Goal: Information Seeking & Learning: Learn about a topic

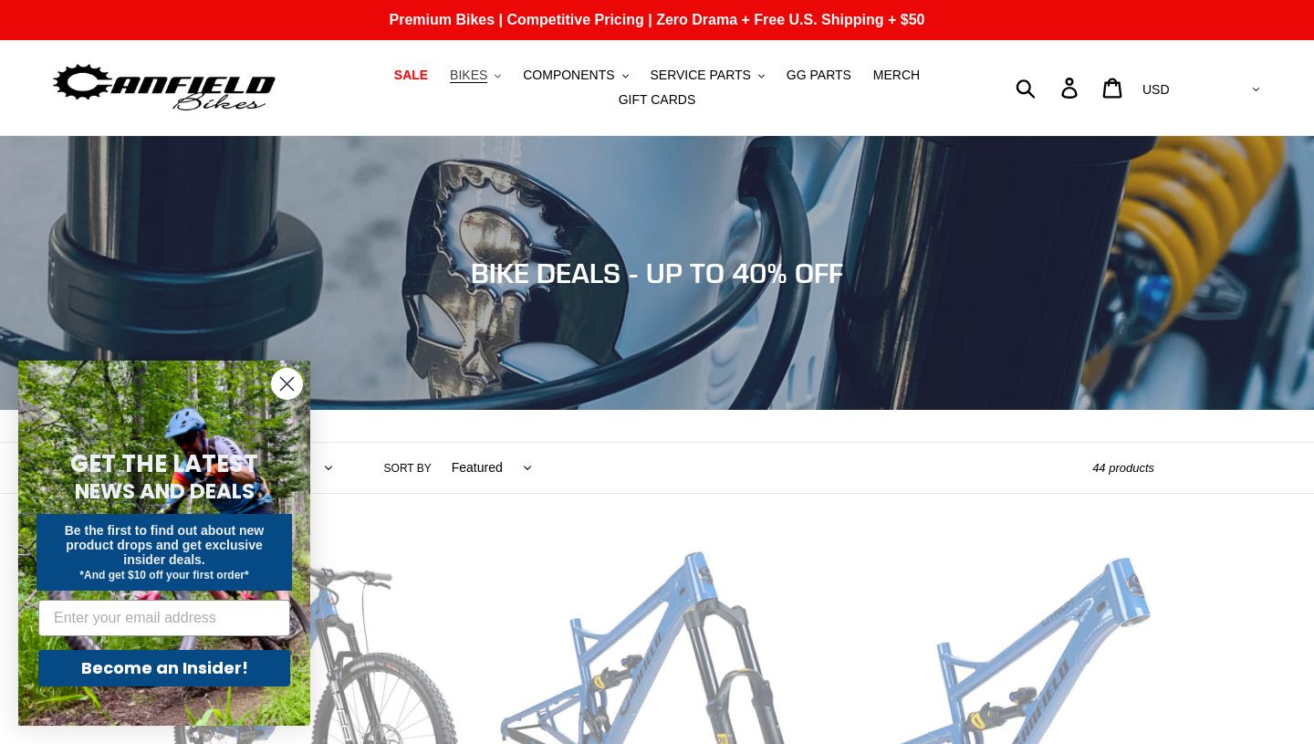
click at [474, 77] on span "BIKES" at bounding box center [468, 76] width 37 height 16
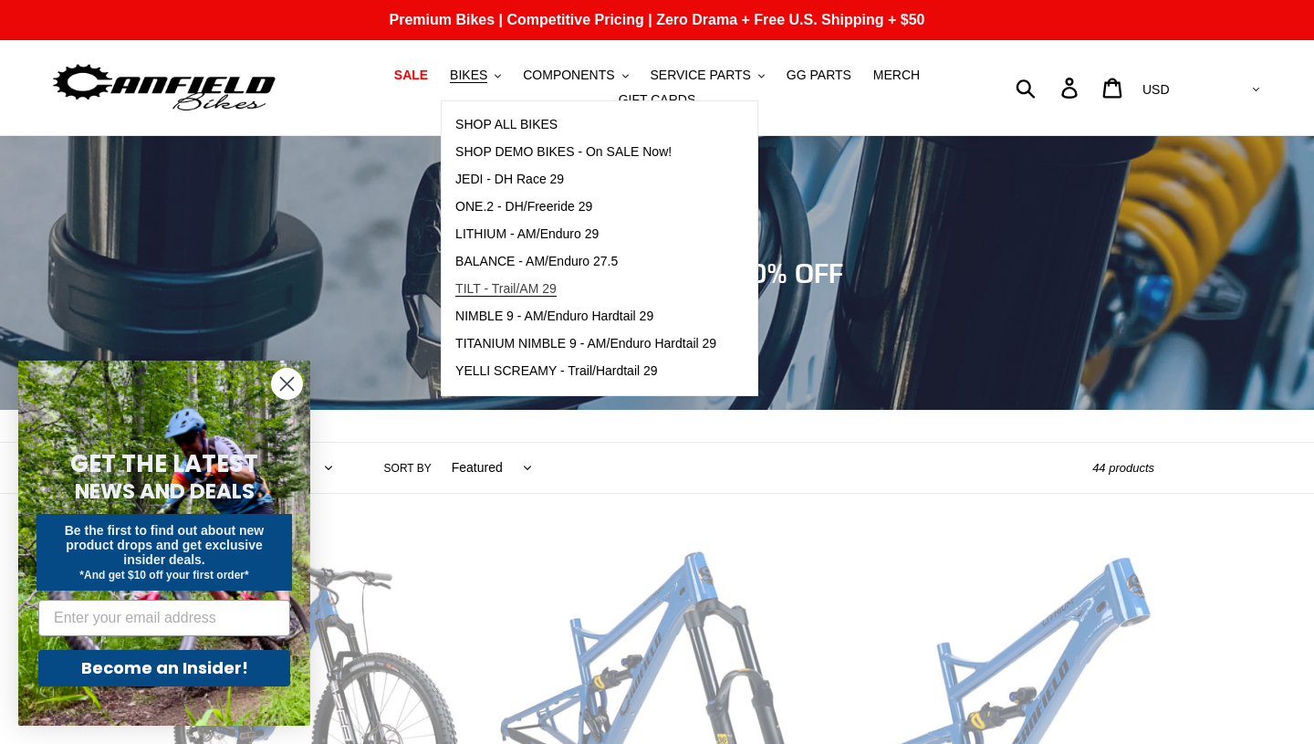
click at [488, 287] on span "TILT - Trail/AM 29" at bounding box center [505, 289] width 101 height 16
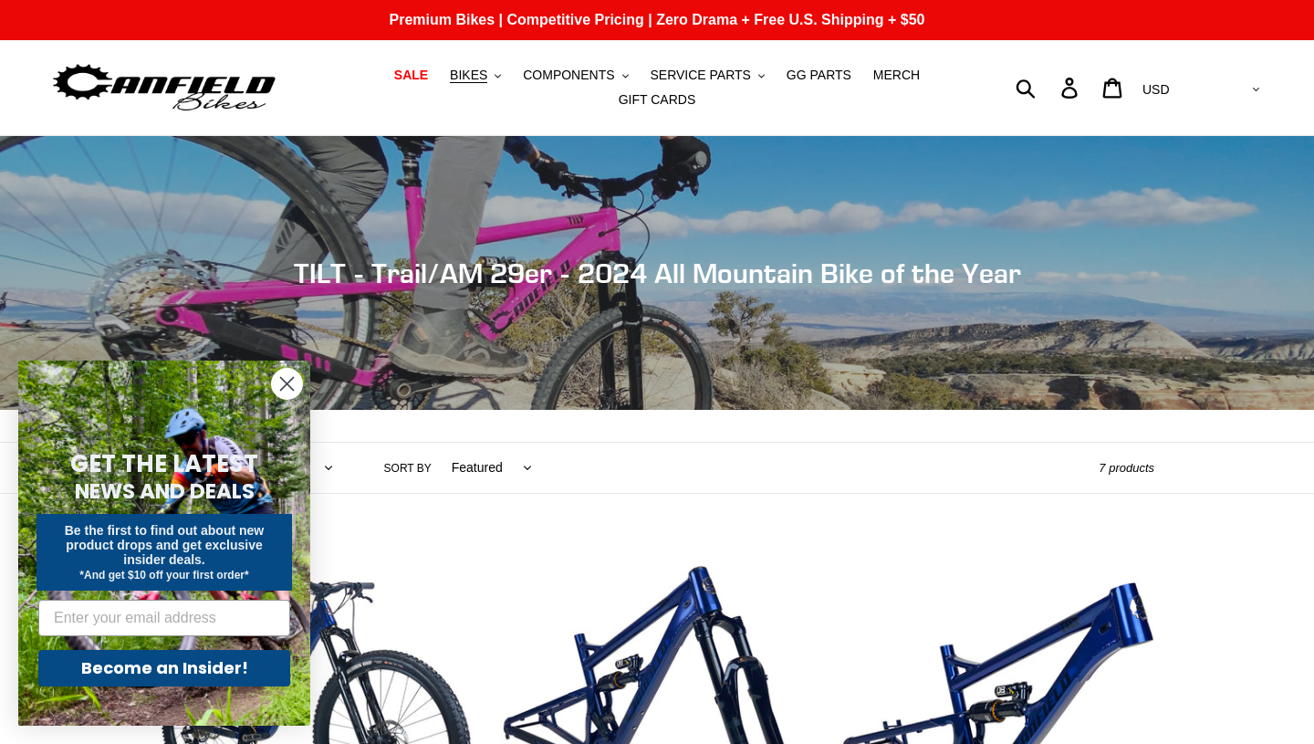
click at [285, 378] on circle "Close dialog" at bounding box center [287, 384] width 30 height 30
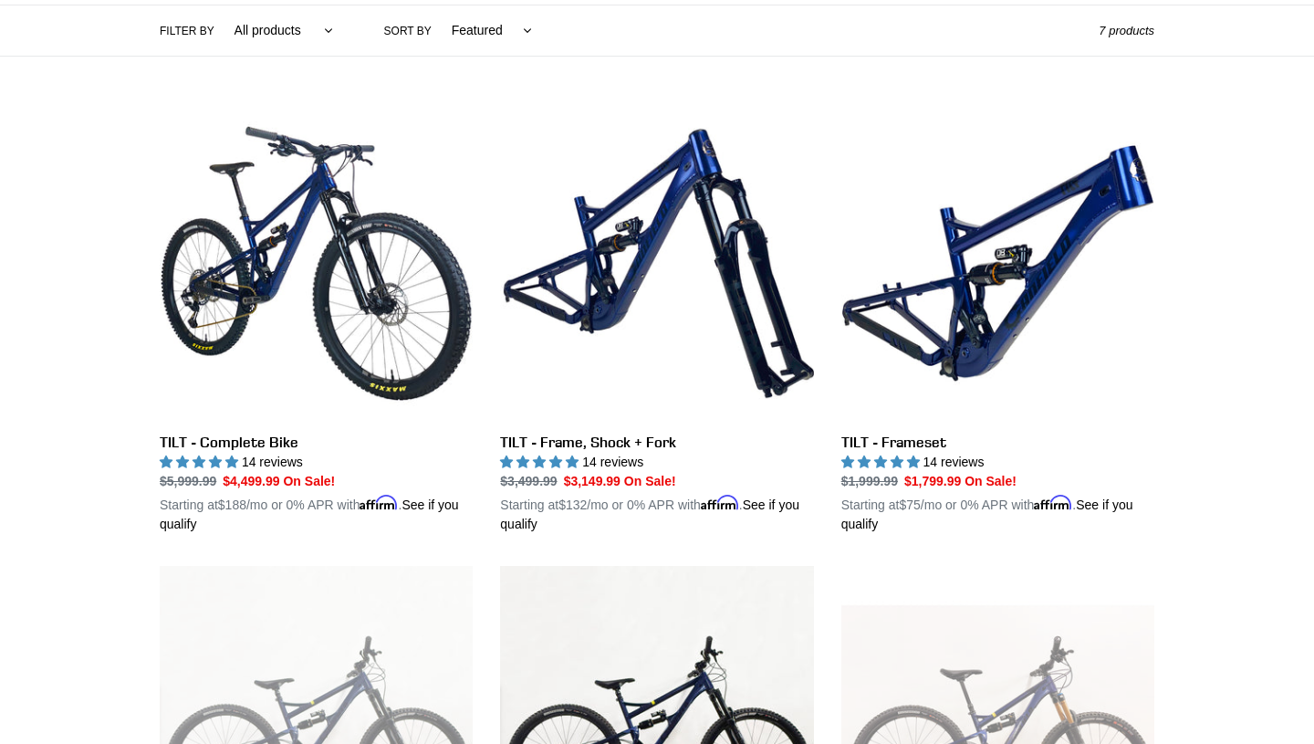
scroll to position [442, 0]
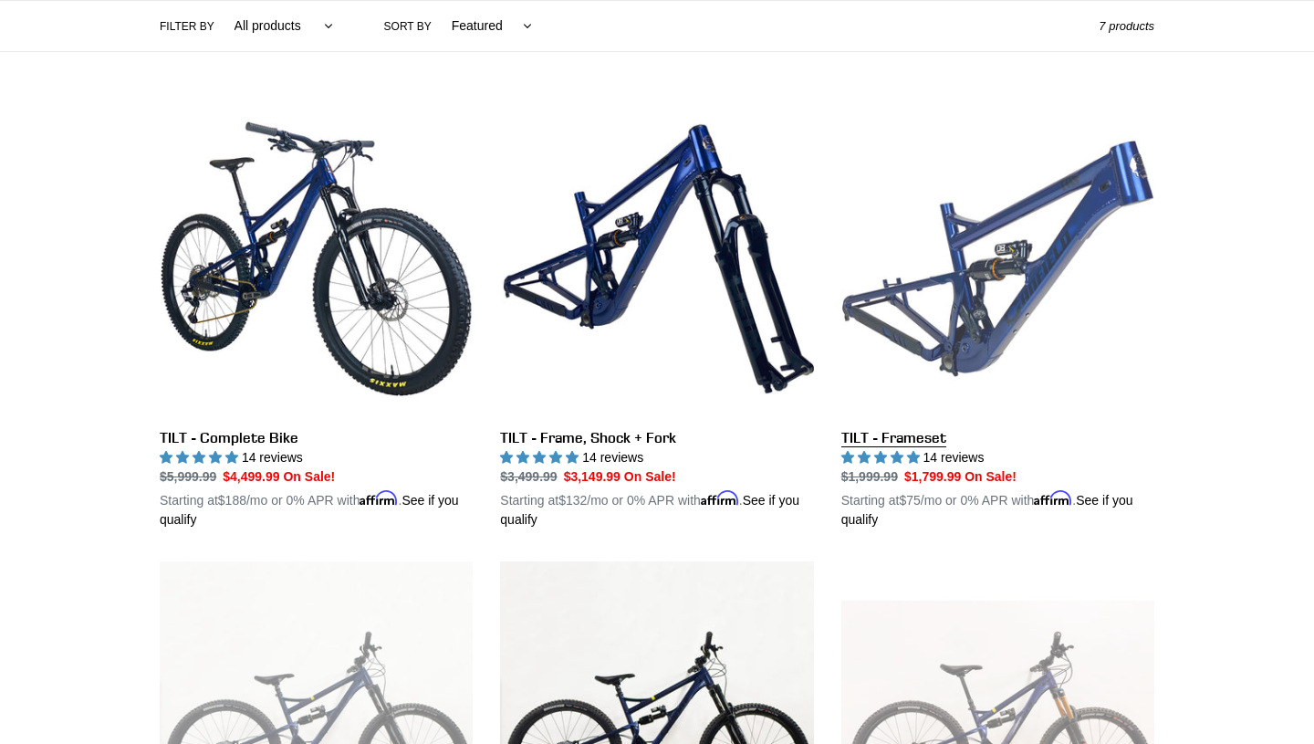
click at [964, 260] on link "TILT - Frameset" at bounding box center [997, 315] width 313 height 427
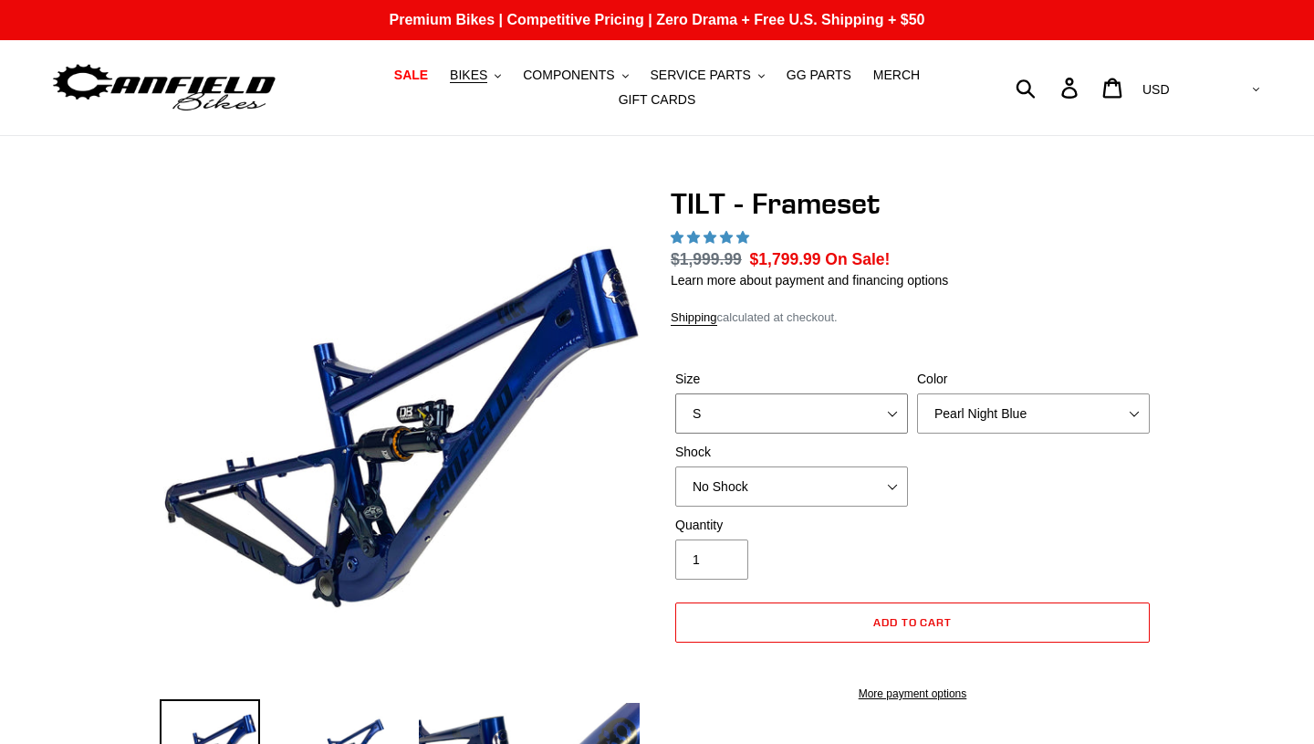
click at [896, 420] on select "S M L XL" at bounding box center [791, 413] width 233 height 40
select select "highest-rating"
select select "L"
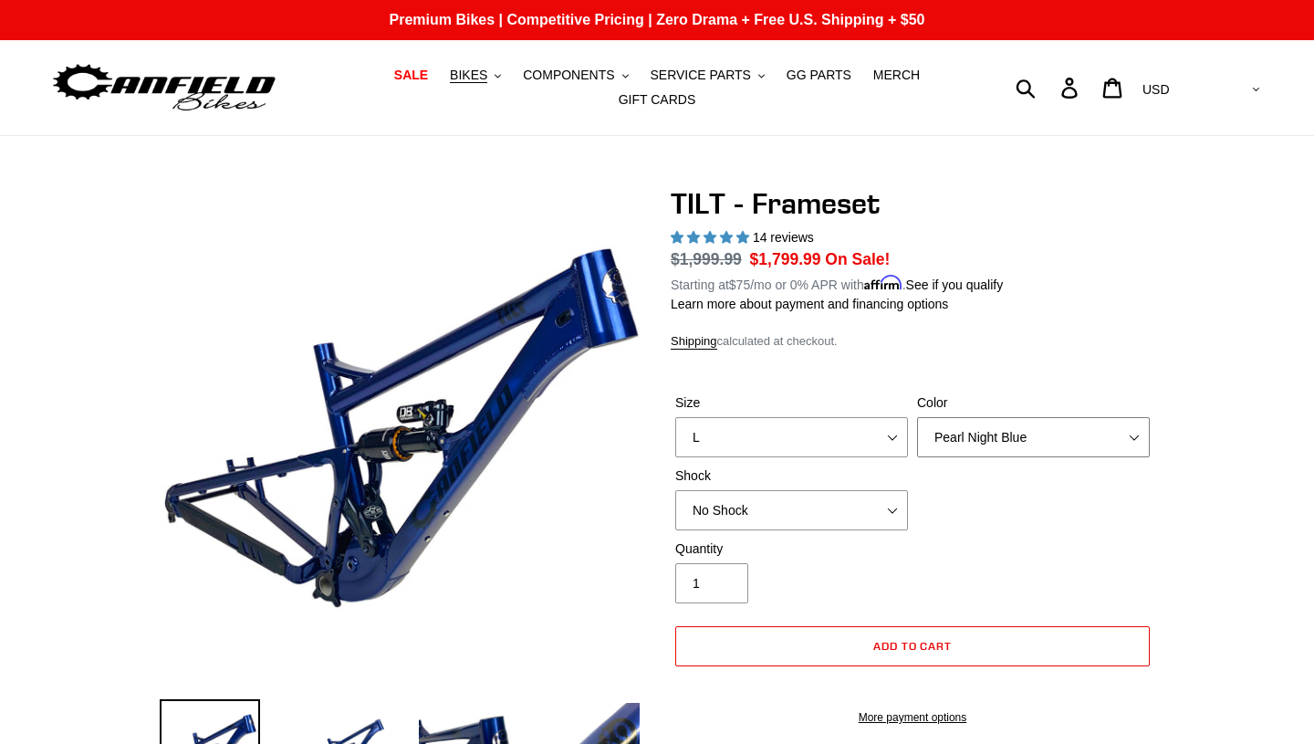
click at [1138, 438] on select "Pearl Night Blue Stealth Silver" at bounding box center [1033, 437] width 233 height 40
select select "Stealth Silver"
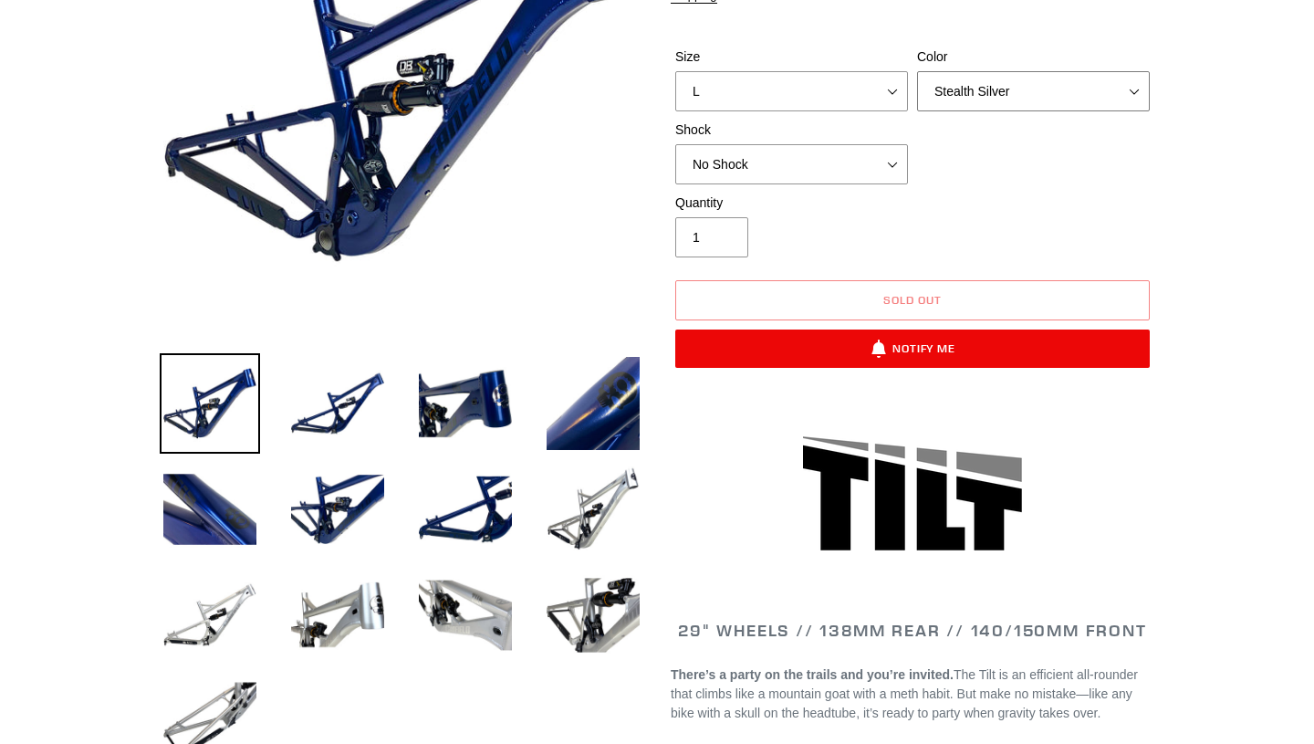
scroll to position [350, 0]
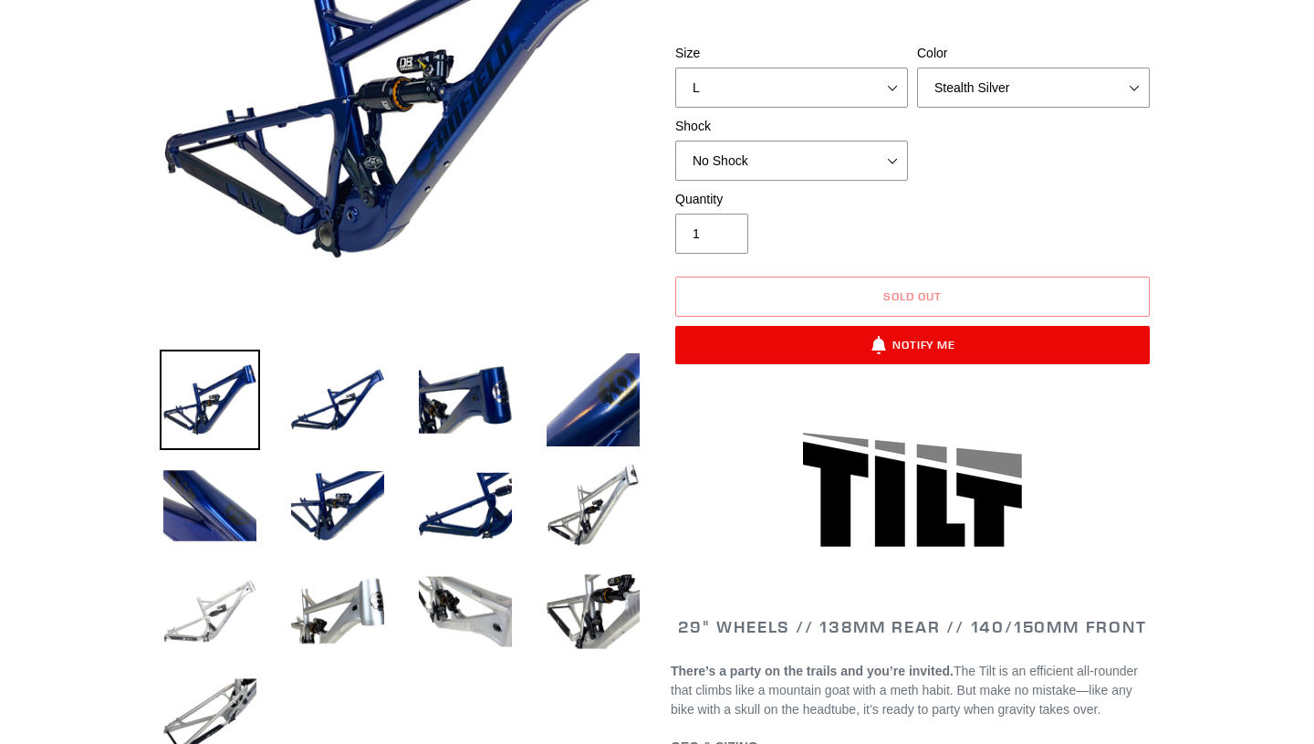
click at [234, 605] on img at bounding box center [210, 611] width 100 height 100
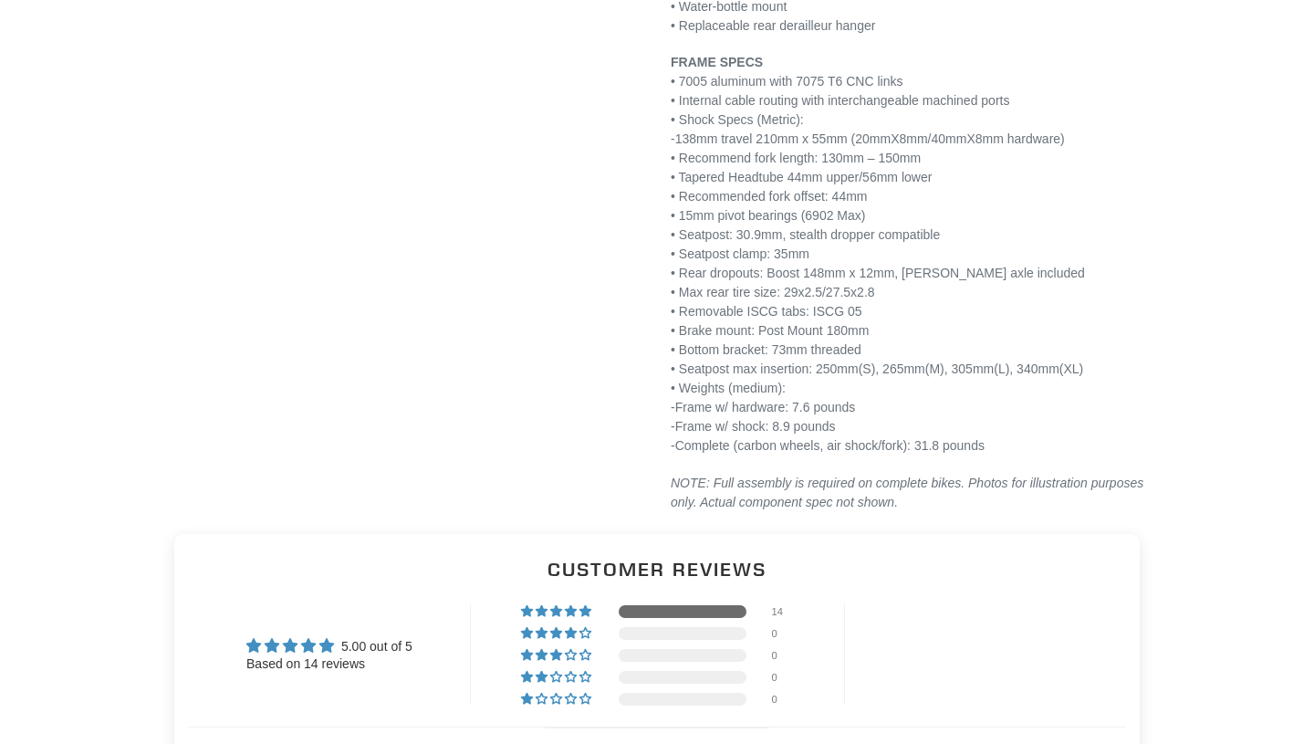
scroll to position [2478, 0]
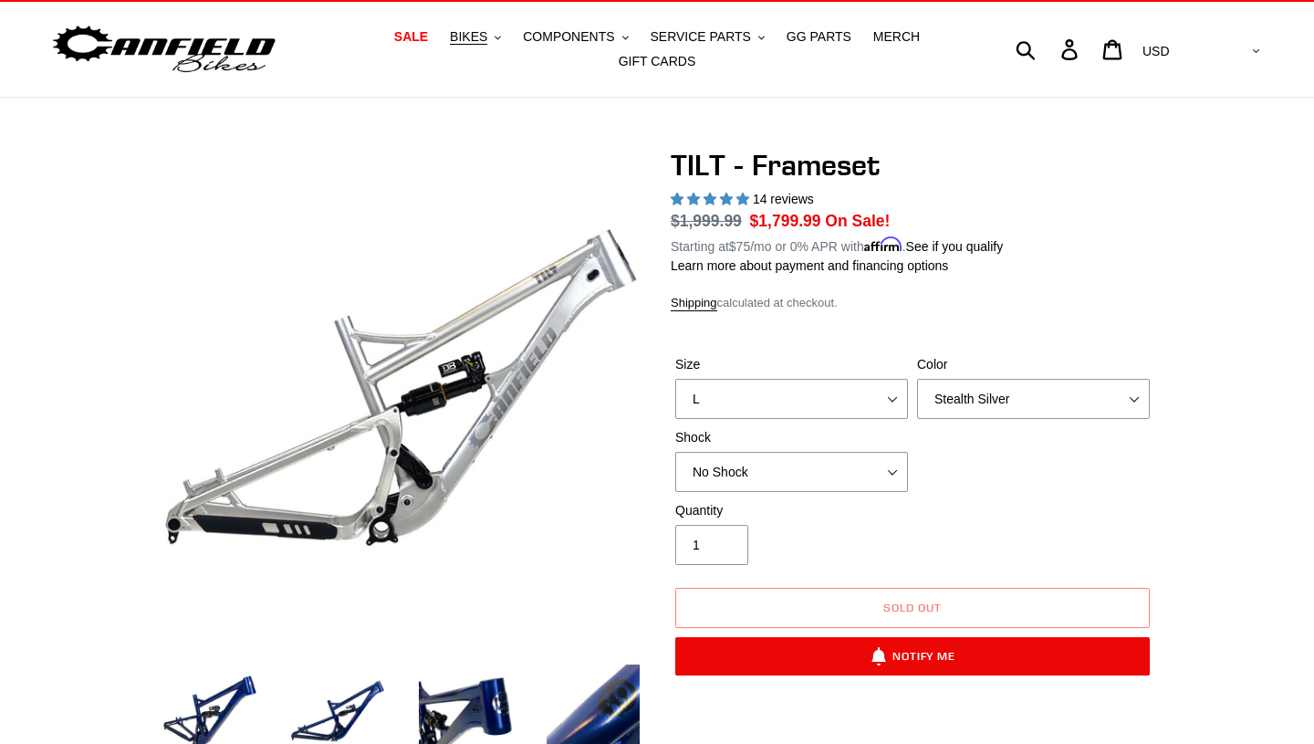
scroll to position [0, 0]
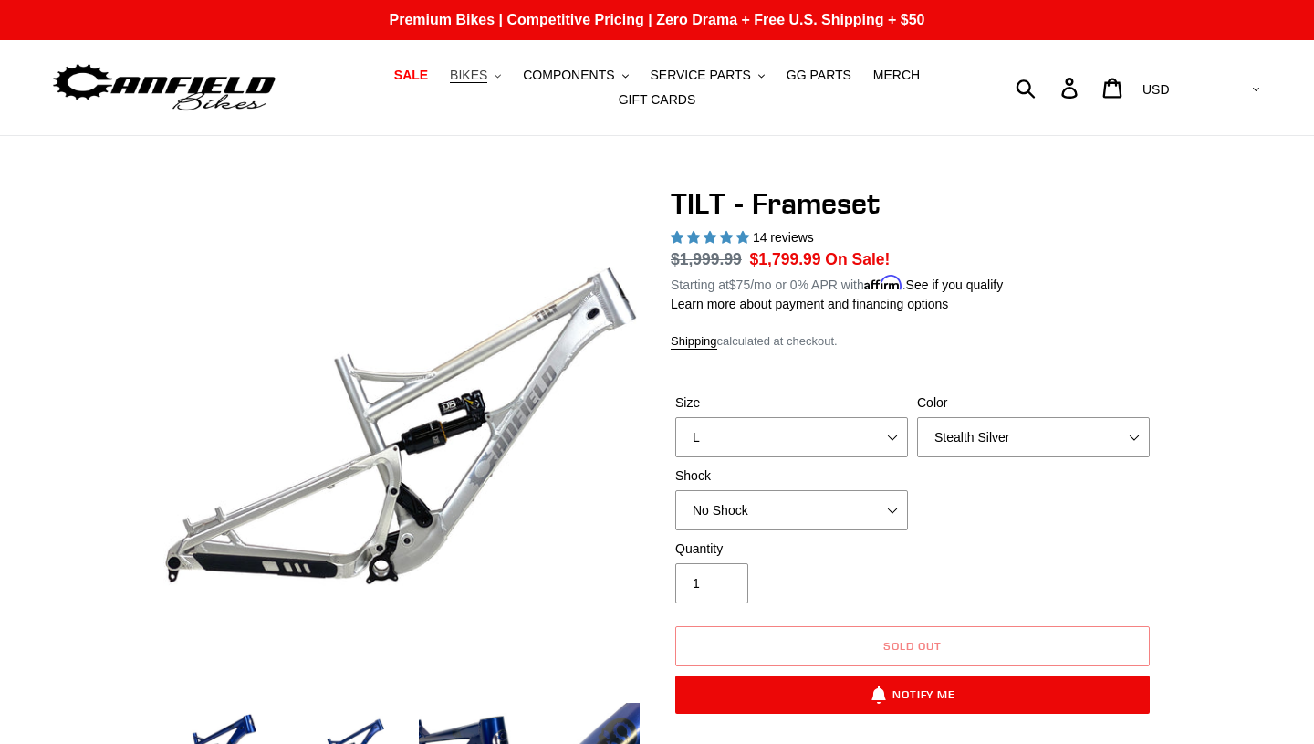
click at [473, 76] on span "BIKES" at bounding box center [468, 76] width 37 height 16
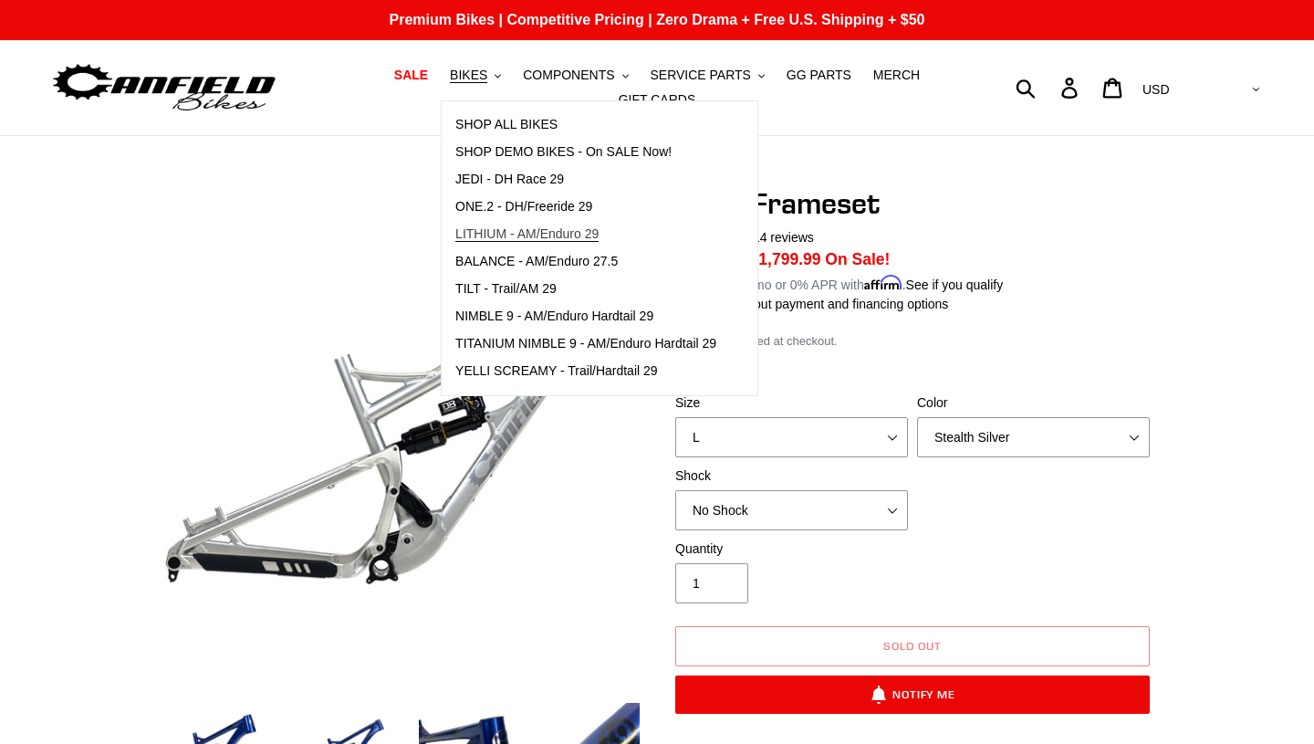
click at [499, 235] on span "LITHIUM - AM/Enduro 29" at bounding box center [526, 234] width 143 height 16
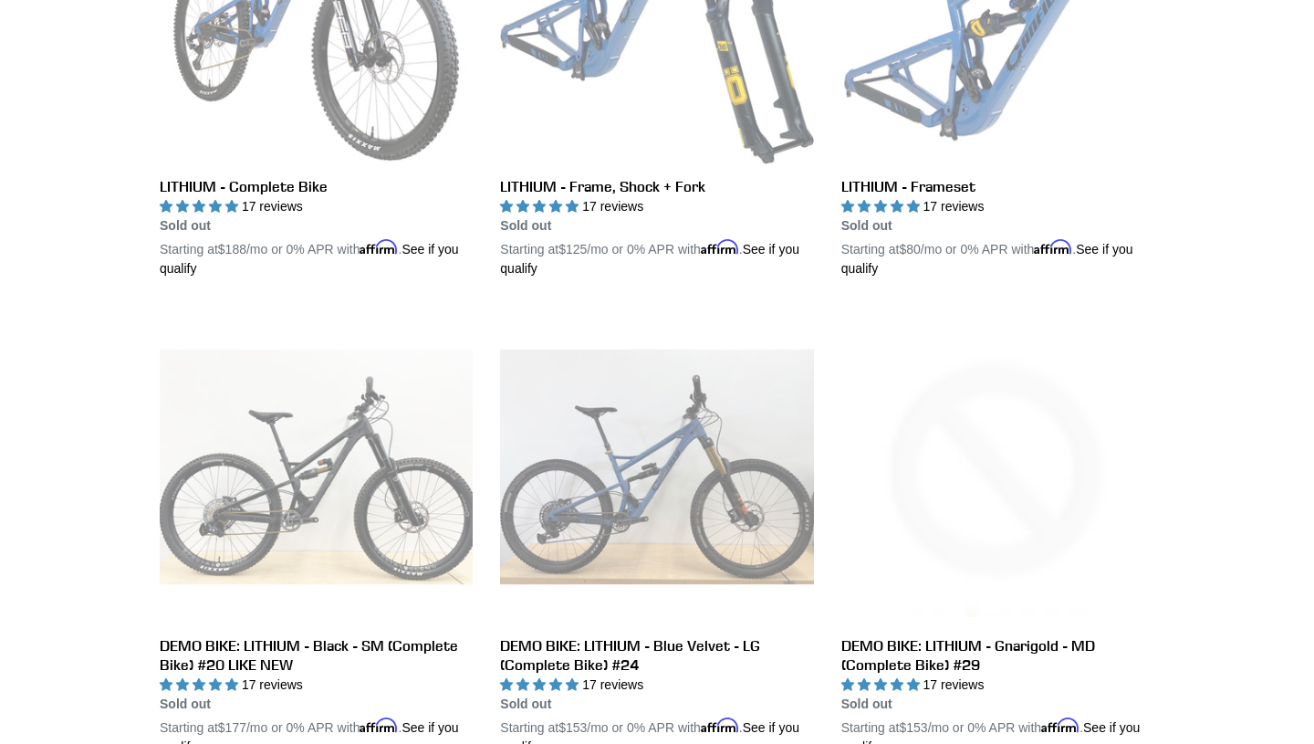
scroll to position [569, 0]
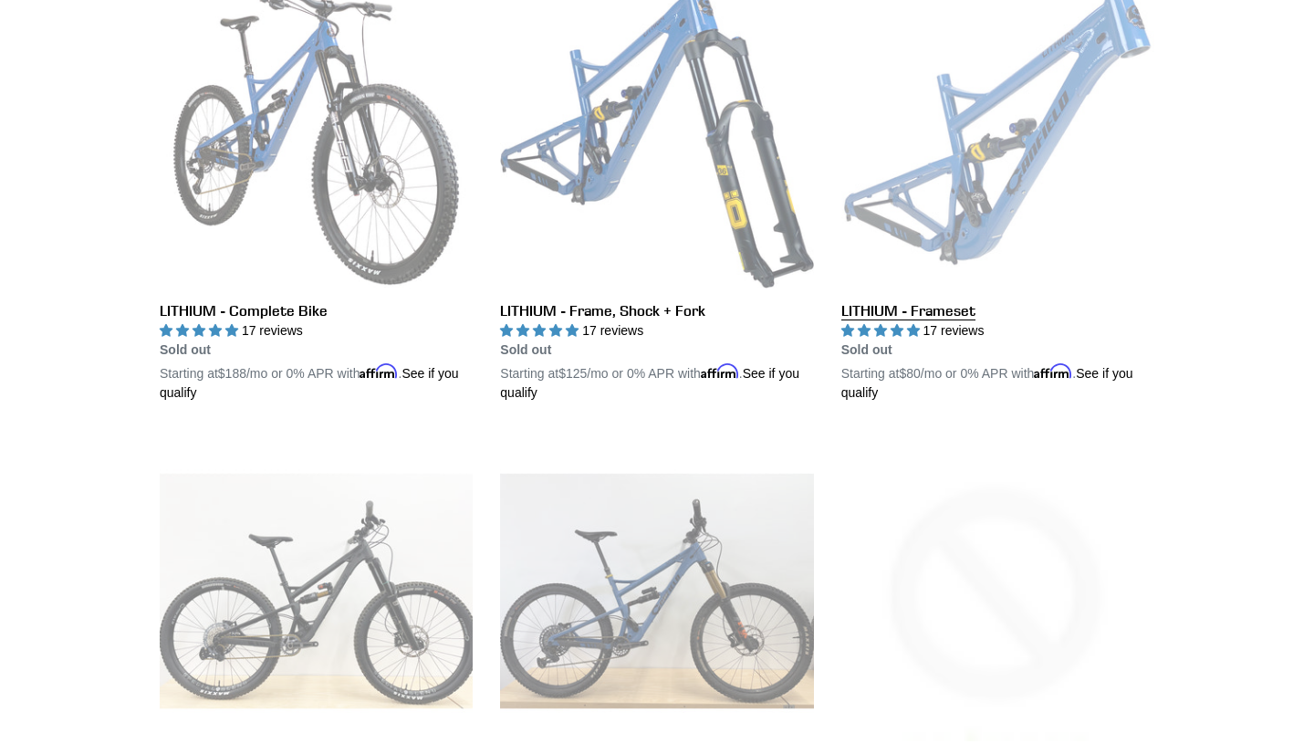
click at [952, 161] on link "LITHIUM - Frameset" at bounding box center [997, 188] width 313 height 427
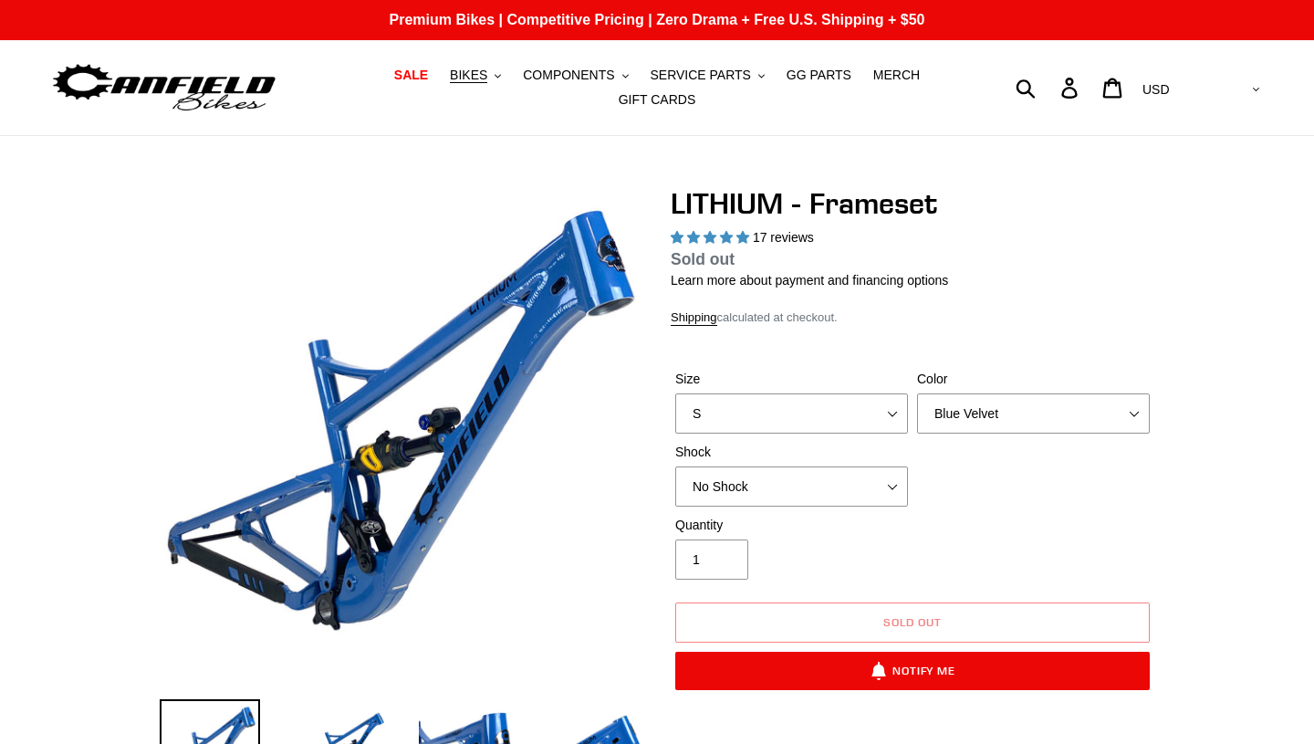
select select "highest-rating"
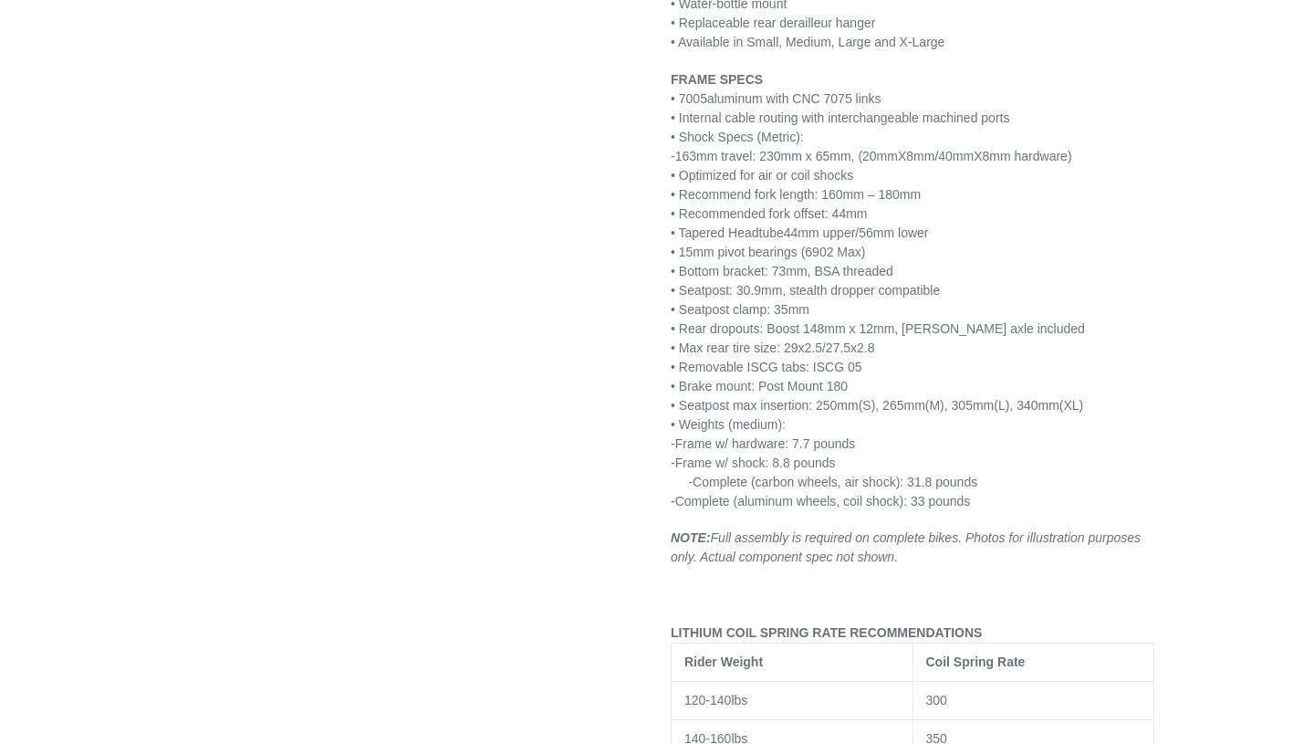
scroll to position [2380, 0]
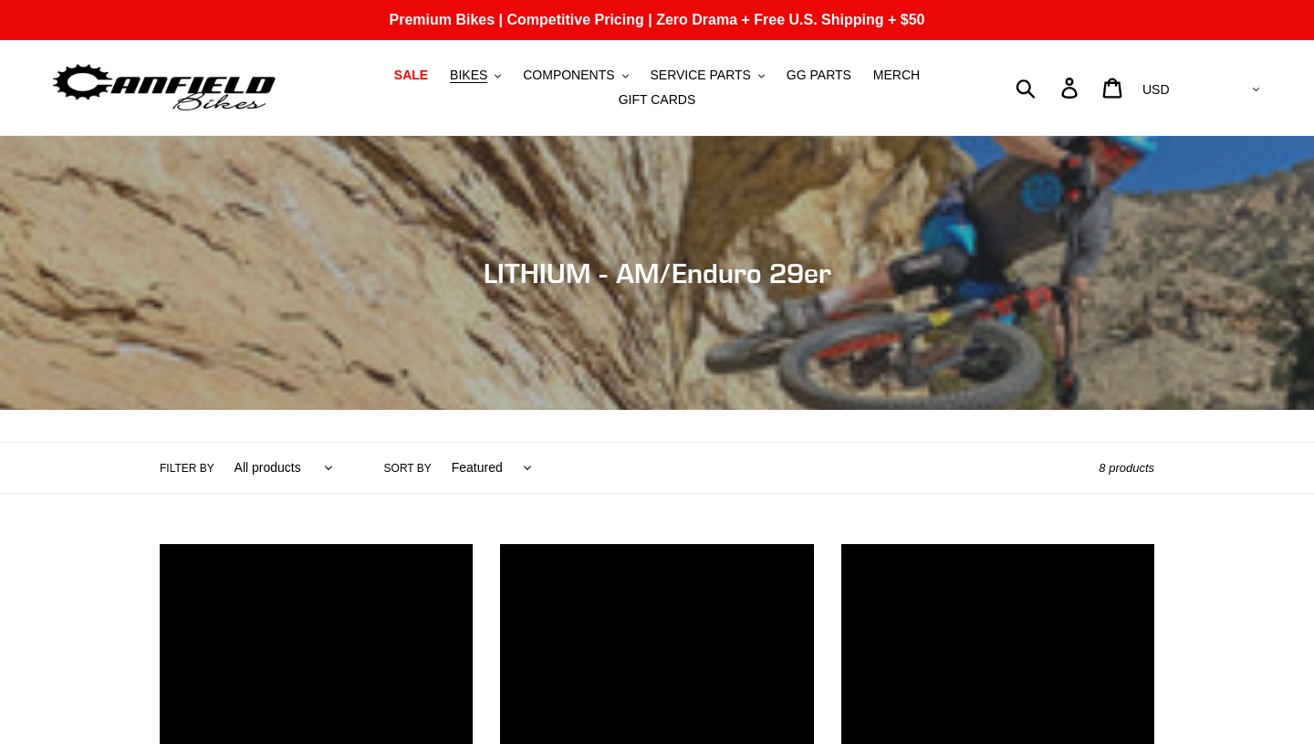
scroll to position [569, 0]
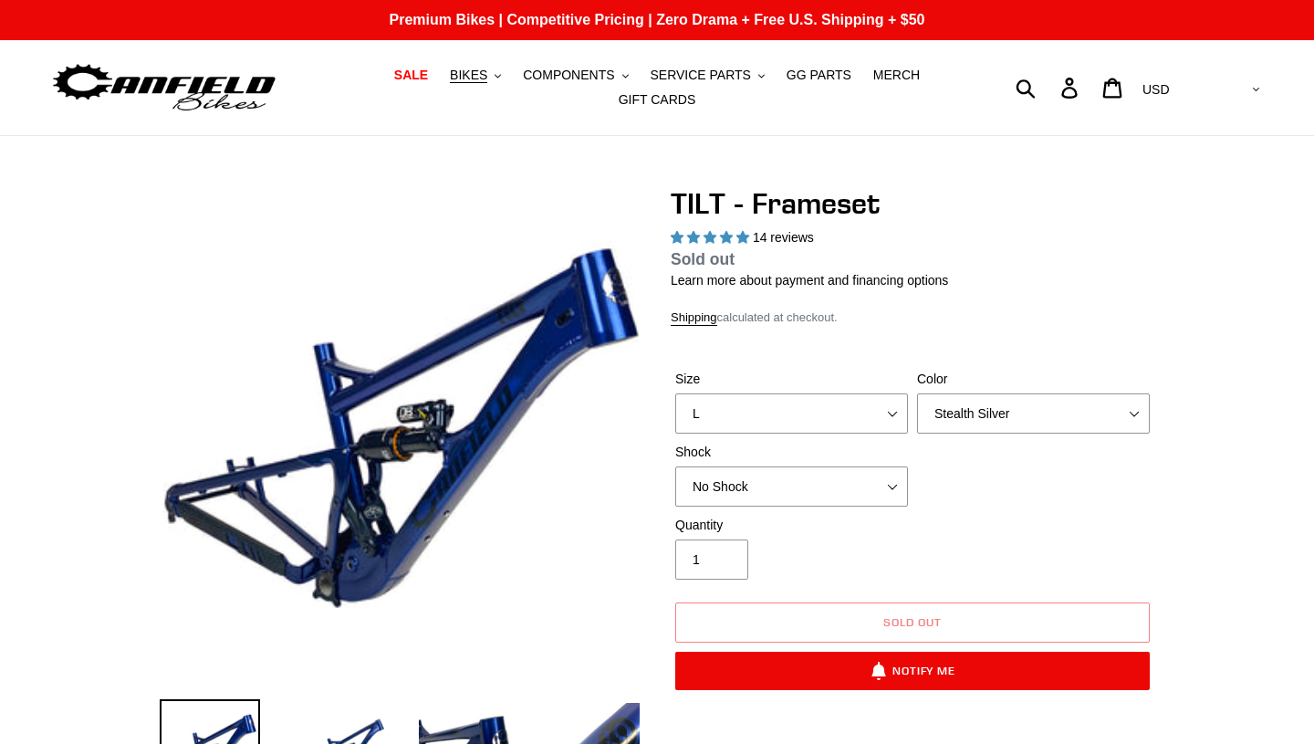
select select "highest-rating"
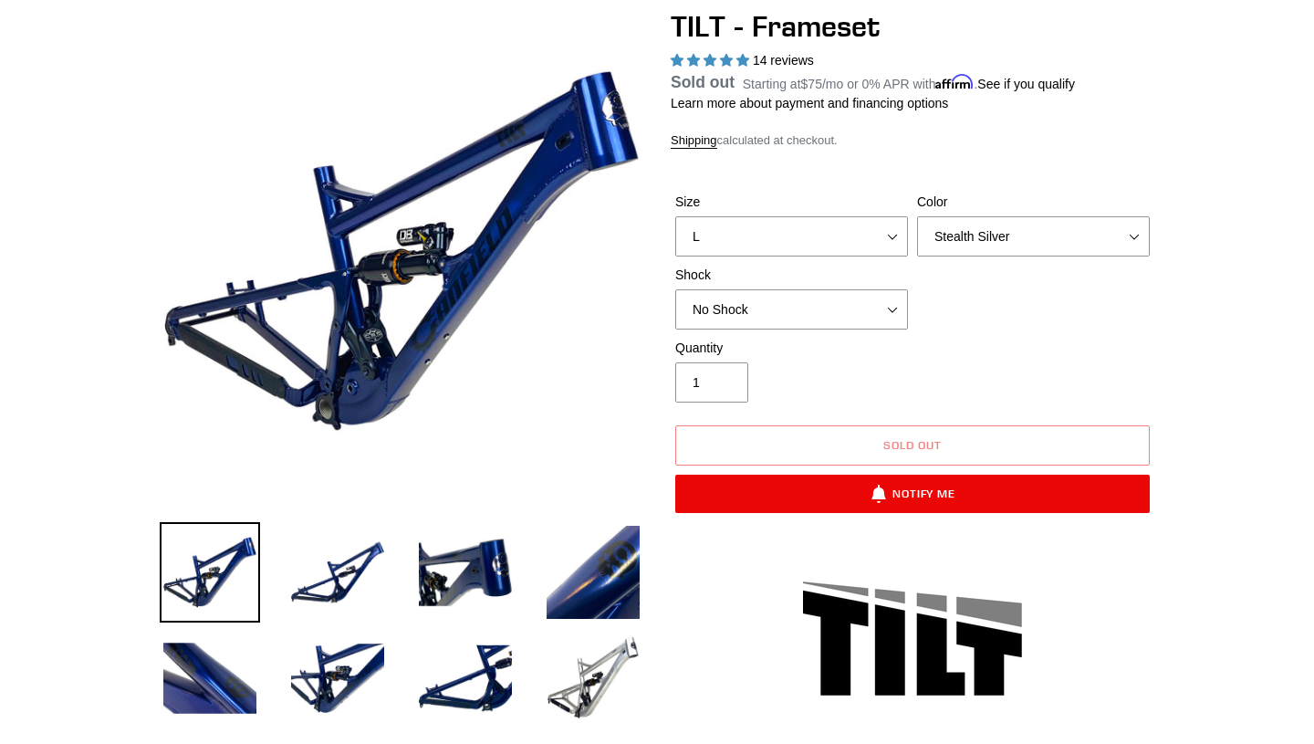
scroll to position [183, 0]
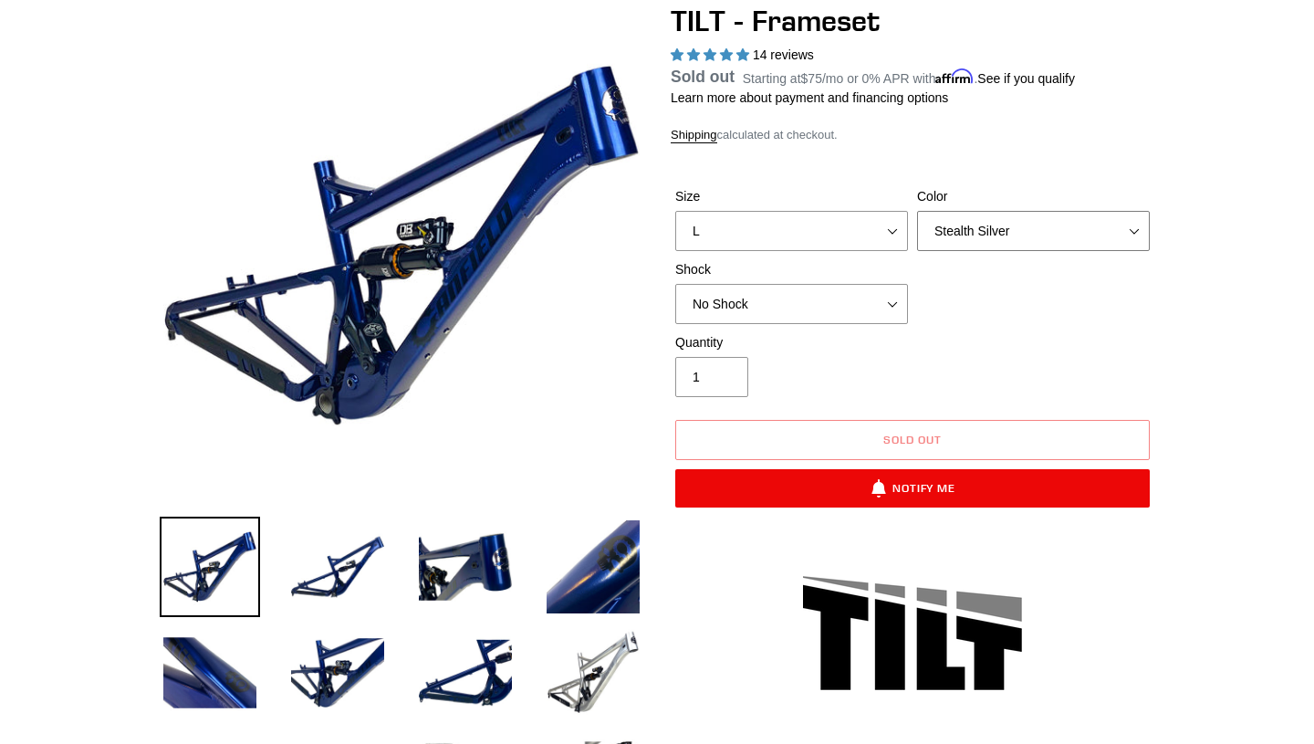
click at [1135, 232] on select "Pearl Night Blue Stealth Silver" at bounding box center [1033, 231] width 233 height 40
select select "Pearl Night Blue"
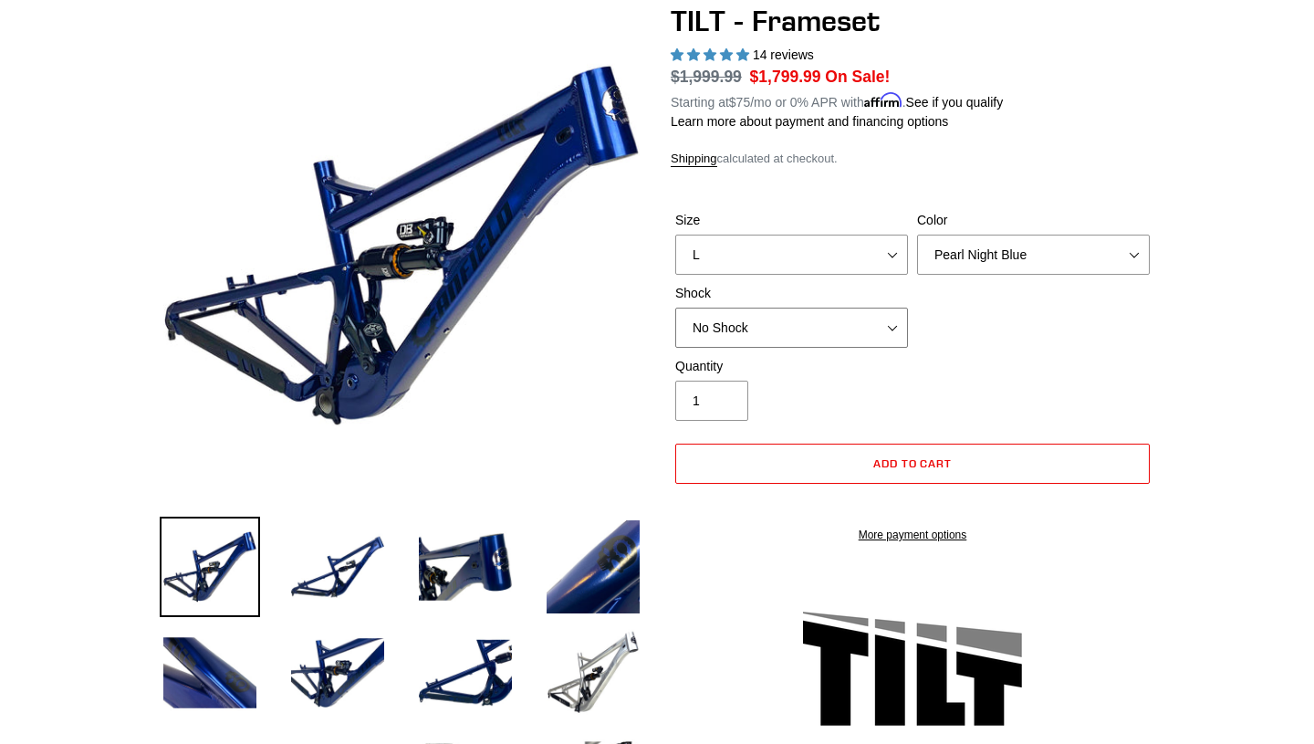
click at [895, 330] on select "No Shock Cane Creek DB Kitsuma Air RockShox Deluxe Ultimate Fox FLOAT X EXT Sto…" at bounding box center [791, 328] width 233 height 40
click at [891, 327] on select "No Shock Cane Creek DB Kitsuma Air RockShox Deluxe Ultimate Fox FLOAT X EXT Sto…" at bounding box center [791, 328] width 233 height 40
click at [894, 328] on select "No Shock Cane Creek DB Kitsuma Air RockShox Deluxe Ultimate Fox FLOAT X EXT Sto…" at bounding box center [791, 328] width 233 height 40
click at [893, 329] on select "No Shock Cane Creek DB Kitsuma Air RockShox Deluxe Ultimate Fox FLOAT X EXT Sto…" at bounding box center [791, 328] width 233 height 40
click at [891, 322] on select "No Shock Cane Creek DB Kitsuma Air RockShox Deluxe Ultimate Fox FLOAT X EXT Sto…" at bounding box center [791, 328] width 233 height 40
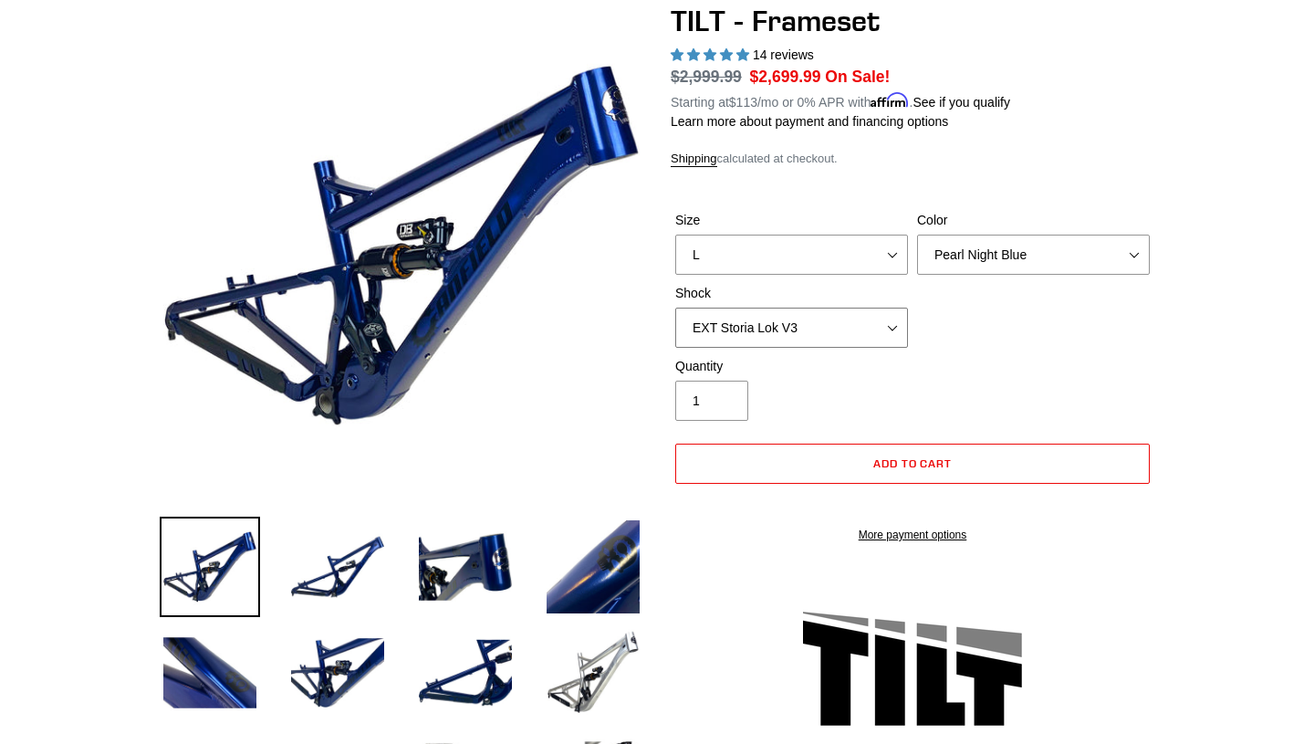
select select "No Shock"
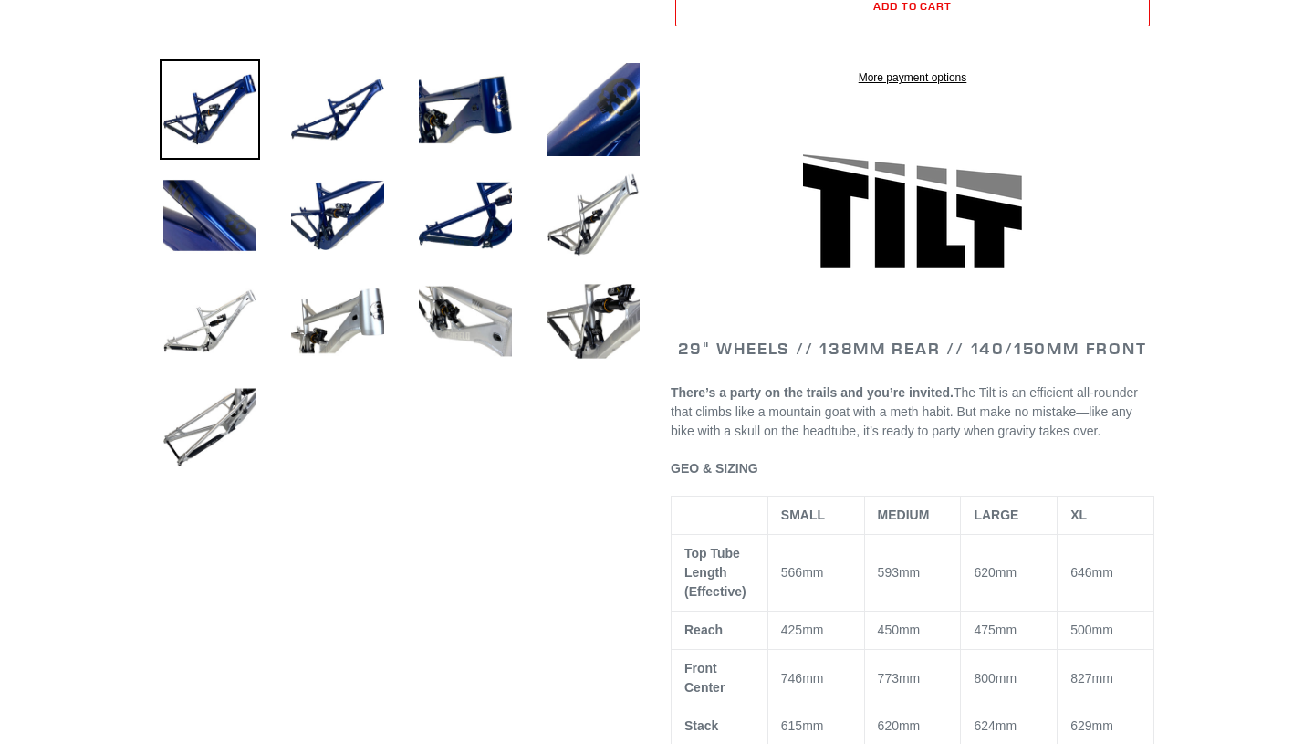
scroll to position [636, 0]
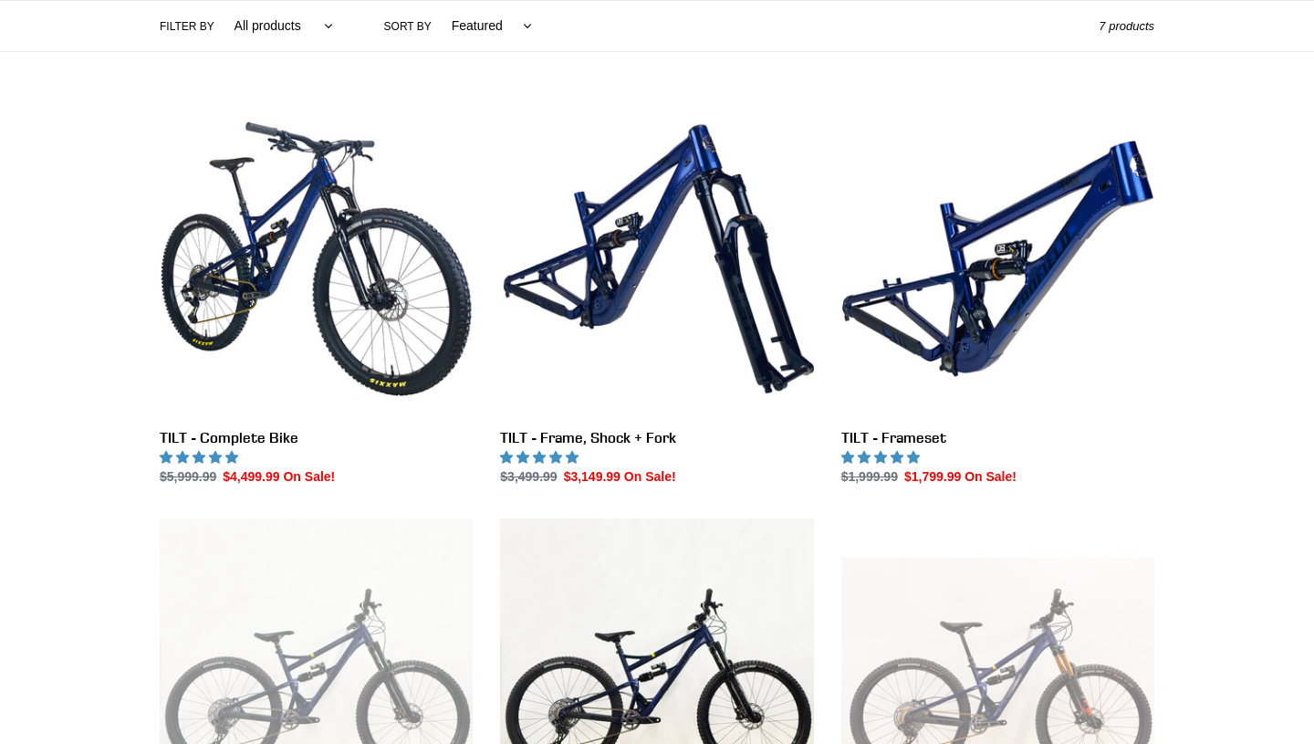
scroll to position [442, 0]
